Goal: Transaction & Acquisition: Book appointment/travel/reservation

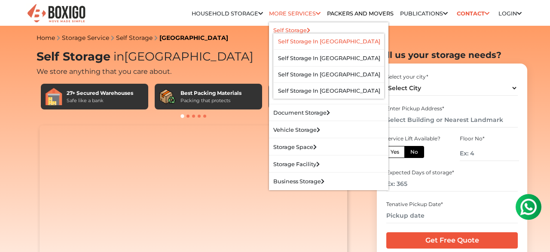
click at [284, 41] on link "Self Storage in [GEOGRAPHIC_DATA]" at bounding box center [329, 41] width 102 height 6
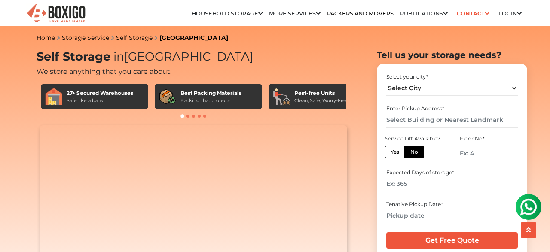
scroll to position [28, 0]
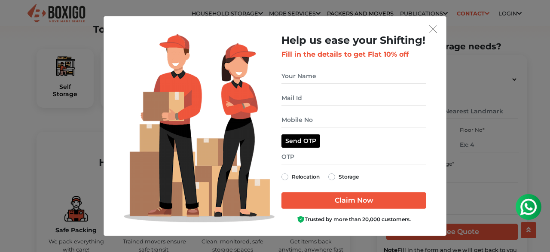
click at [427, 25] on div "get free quote dialog" at bounding box center [274, 28] width 329 height 11
click at [430, 30] on img "get free quote dialog" at bounding box center [434, 29] width 8 height 8
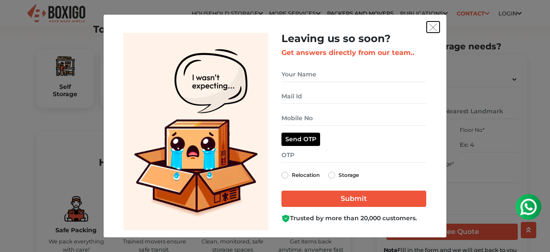
click at [434, 25] on button "get free quote dialog" at bounding box center [433, 26] width 13 height 11
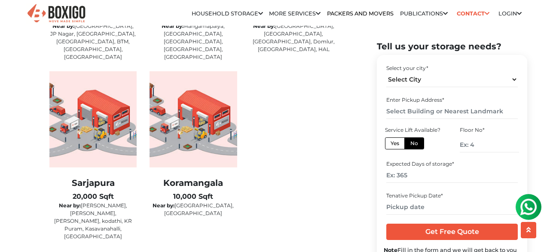
scroll to position [1513, 0]
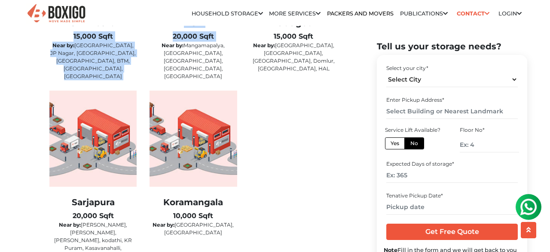
drag, startPoint x: 75, startPoint y: 32, endPoint x: 160, endPoint y: 43, distance: 85.4
click at [160, 43] on div "Silk Board 15,000 Sqft Near by: [GEOGRAPHIC_DATA], [GEOGRAPHIC_DATA], [GEOGRAPH…" at bounding box center [193, 90] width 301 height 359
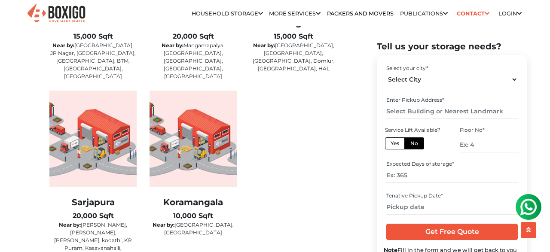
click at [305, 126] on div "Silk Board 15,000 Sqft Near by: [GEOGRAPHIC_DATA], [GEOGRAPHIC_DATA], [GEOGRAPH…" at bounding box center [193, 90] width 301 height 359
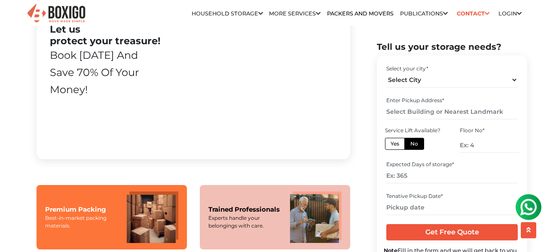
scroll to position [414, 0]
